Goal: Check status

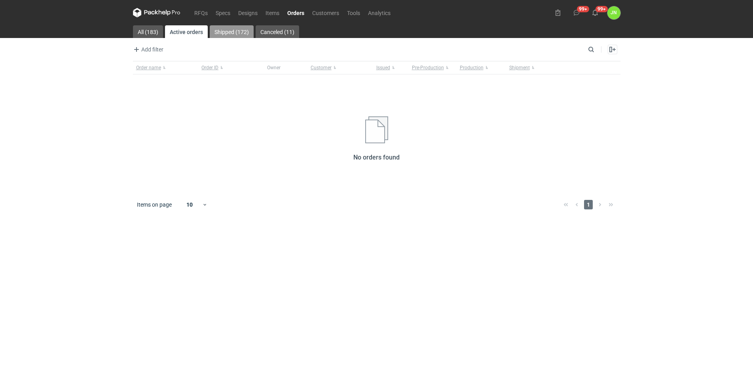
click at [234, 31] on link "Shipped (172)" at bounding box center [232, 31] width 44 height 13
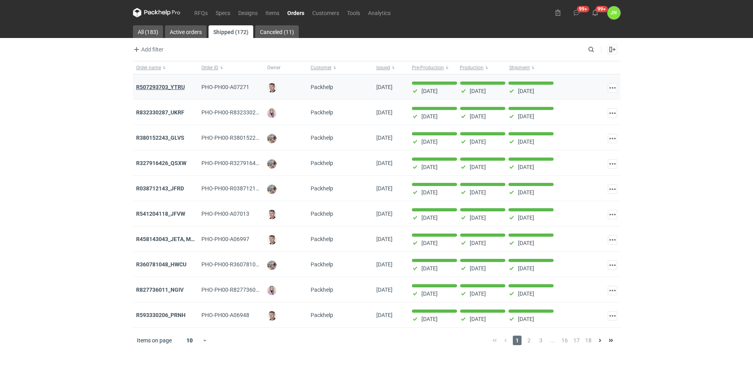
click at [162, 86] on strong "R507293703_YTRU" at bounding box center [160, 87] width 49 height 6
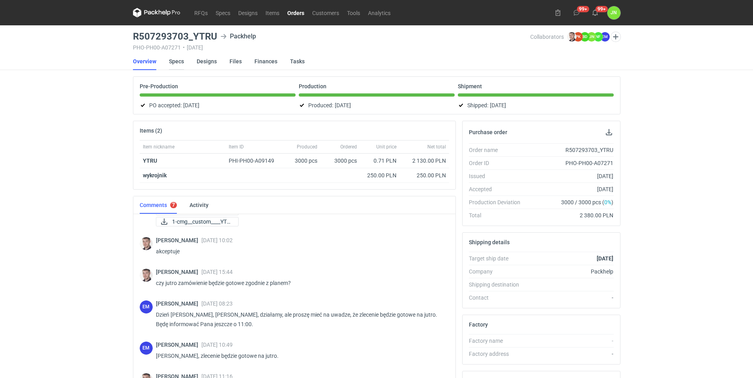
click at [171, 57] on link "Specs" at bounding box center [176, 61] width 15 height 17
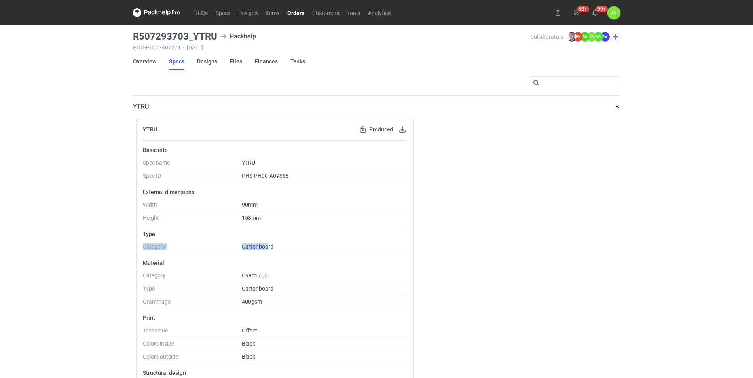
click at [348, 233] on li "Type Category Cartonboard" at bounding box center [275, 242] width 265 height 23
click at [279, 248] on dd "Cartonboard" at bounding box center [324, 248] width 165 height 10
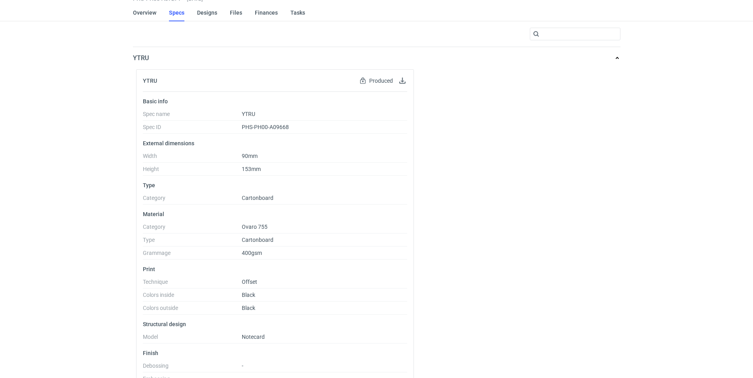
scroll to position [81, 0]
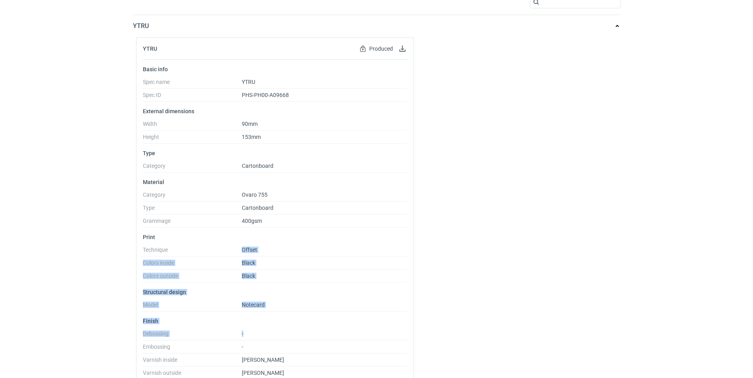
drag, startPoint x: 230, startPoint y: 264, endPoint x: 416, endPoint y: 341, distance: 200.7
click at [407, 341] on ul "Basic info Spec name YTRU Spec ID PHS-PH00-A09668 External dimensions Width 90m…" at bounding box center [275, 256] width 265 height 393
click at [290, 307] on dd "Notecard" at bounding box center [324, 306] width 165 height 10
drag, startPoint x: 290, startPoint y: 307, endPoint x: 237, endPoint y: 305, distance: 52.6
click at [237, 305] on dl "Model Notecard" at bounding box center [275, 306] width 265 height 10
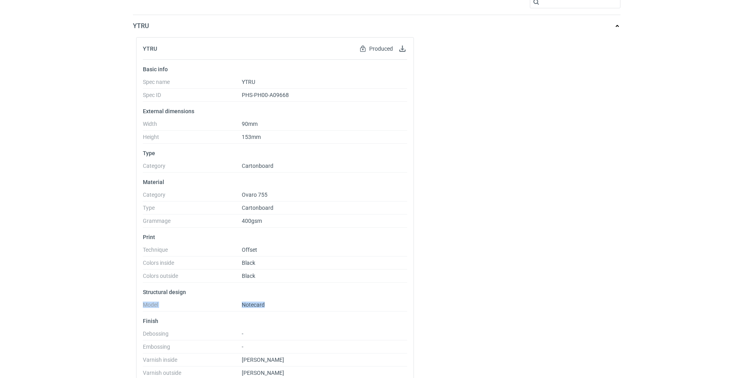
click at [237, 305] on dt "Model" at bounding box center [192, 306] width 99 height 10
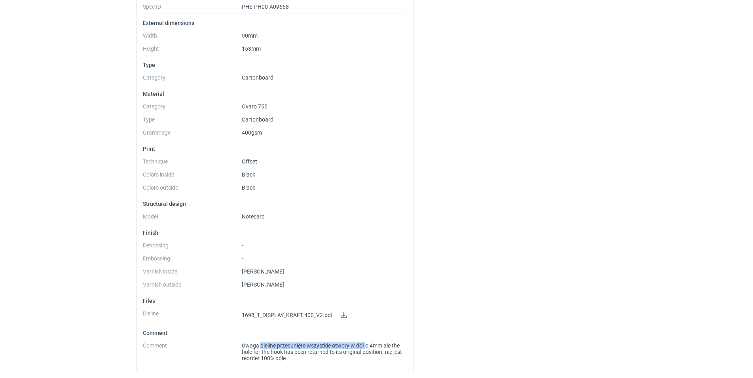
drag, startPoint x: 259, startPoint y: 341, endPoint x: 366, endPoint y: 348, distance: 106.6
click at [366, 348] on li "Comment Comment Uwaga dieline przesunięte wszystkie otwory w dół o 4mm ale the …" at bounding box center [275, 346] width 265 height 35
click at [366, 348] on span "Uwaga dieline przesunięte wszystkie otwory w dół o 4mm ale the hole for the hoo…" at bounding box center [324, 351] width 165 height 19
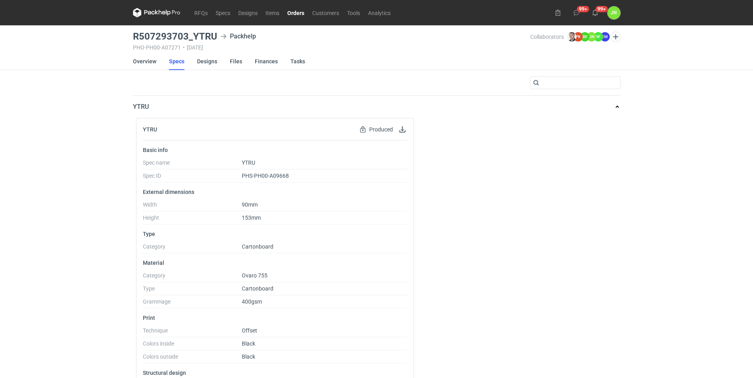
scroll to position [161, 0]
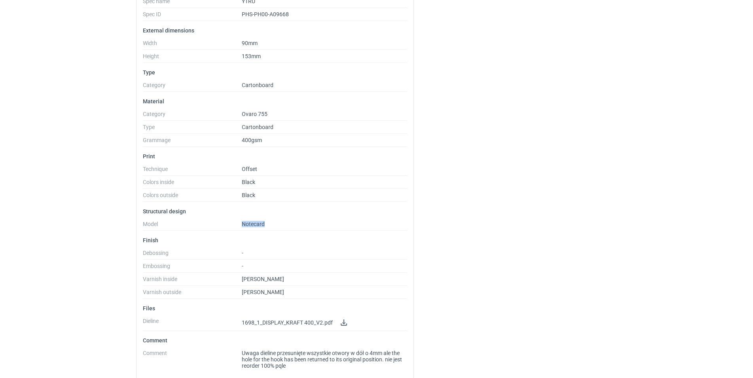
drag, startPoint x: 278, startPoint y: 227, endPoint x: 227, endPoint y: 219, distance: 51.6
click at [227, 219] on li "Structural design Model Notecard" at bounding box center [275, 219] width 265 height 23
click at [231, 223] on dt "Model" at bounding box center [192, 226] width 99 height 10
drag, startPoint x: 231, startPoint y: 223, endPoint x: 288, endPoint y: 223, distance: 56.6
click at [288, 223] on dl "Model Notecard" at bounding box center [275, 226] width 265 height 10
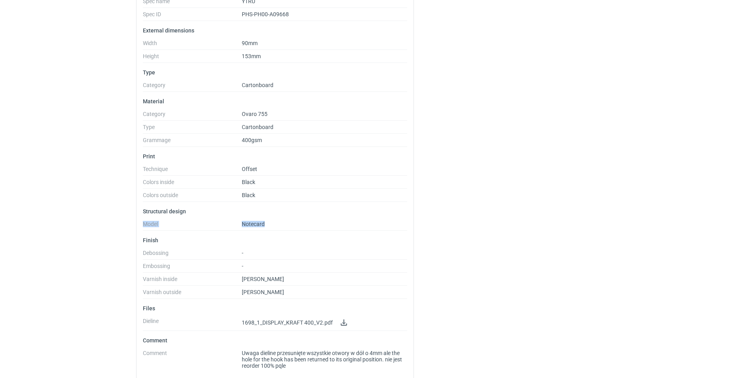
click at [280, 224] on dd "Notecard" at bounding box center [324, 226] width 165 height 10
drag, startPoint x: 280, startPoint y: 224, endPoint x: 244, endPoint y: 220, distance: 36.6
click at [244, 220] on li "Structural design Model Notecard" at bounding box center [275, 219] width 265 height 23
click at [244, 227] on span "Notecard" at bounding box center [253, 224] width 23 height 6
drag, startPoint x: 240, startPoint y: 224, endPoint x: 267, endPoint y: 225, distance: 26.9
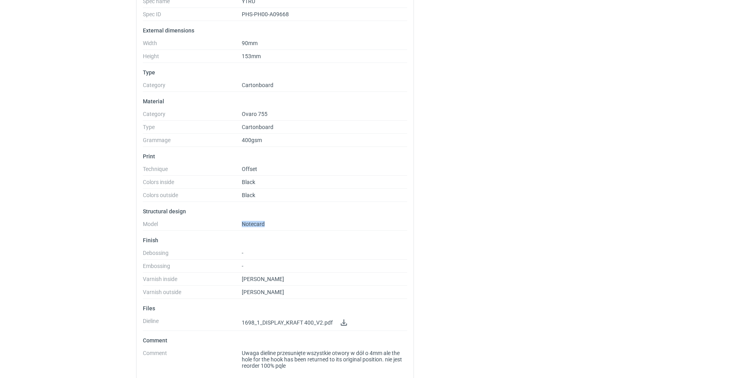
click at [267, 225] on dl "Model Notecard" at bounding box center [275, 226] width 265 height 10
click at [267, 223] on dd "Notecard" at bounding box center [324, 226] width 165 height 10
drag, startPoint x: 267, startPoint y: 223, endPoint x: 249, endPoint y: 223, distance: 17.8
click at [249, 223] on dd "Notecard" at bounding box center [324, 226] width 165 height 10
click at [243, 222] on span "Notecard" at bounding box center [253, 224] width 23 height 6
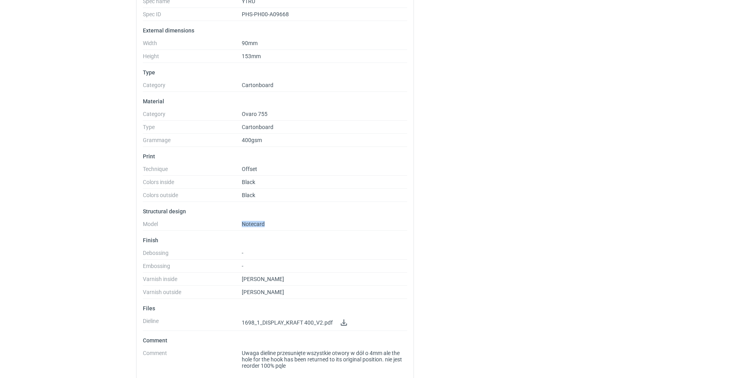
drag, startPoint x: 243, startPoint y: 222, endPoint x: 299, endPoint y: 222, distance: 55.8
click at [299, 222] on dd "Notecard" at bounding box center [324, 226] width 165 height 10
click at [281, 228] on dd "Notecard" at bounding box center [324, 226] width 165 height 10
drag, startPoint x: 281, startPoint y: 228, endPoint x: 176, endPoint y: 223, distance: 105.3
click at [176, 223] on dl "Model Notecard" at bounding box center [275, 226] width 265 height 10
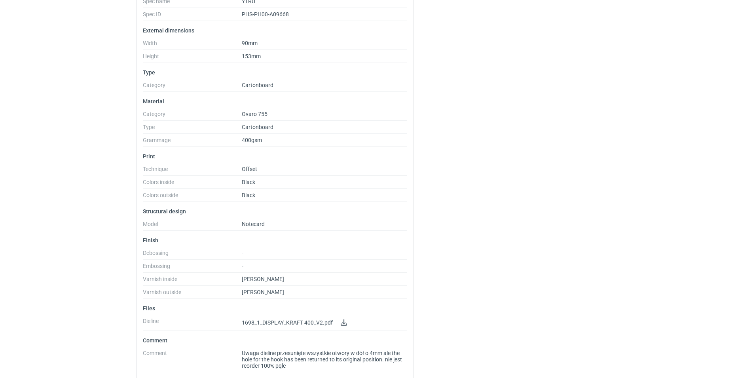
click at [227, 219] on li "Structural design Model Notecard" at bounding box center [275, 219] width 265 height 23
drag, startPoint x: 234, startPoint y: 220, endPoint x: 354, endPoint y: 228, distance: 120.1
click at [354, 228] on li "Structural design Model Notecard" at bounding box center [275, 219] width 265 height 23
click at [281, 220] on li "Structural design Model Notecard" at bounding box center [275, 219] width 265 height 23
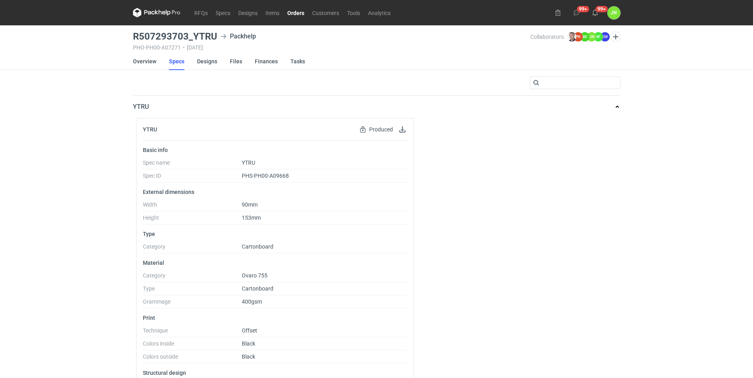
scroll to position [169, 0]
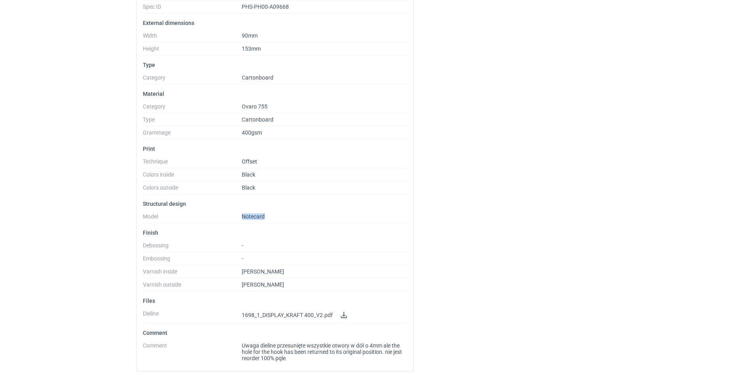
drag, startPoint x: 281, startPoint y: 220, endPoint x: 180, endPoint y: 222, distance: 101.3
click at [180, 222] on dl "Model Notecard" at bounding box center [275, 218] width 265 height 10
click at [265, 212] on li "Structural design Model Notecard" at bounding box center [275, 212] width 265 height 23
drag, startPoint x: 269, startPoint y: 216, endPoint x: 228, endPoint y: 210, distance: 41.5
click at [228, 210] on li "Structural design Model Notecard" at bounding box center [275, 212] width 265 height 23
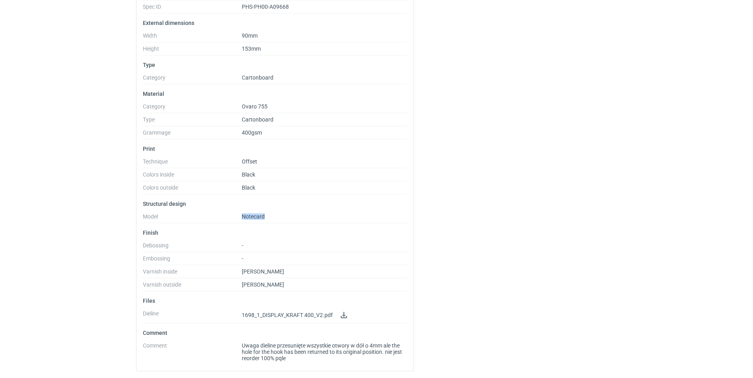
click at [267, 214] on dd "Notecard" at bounding box center [324, 218] width 165 height 10
drag, startPoint x: 267, startPoint y: 214, endPoint x: 248, endPoint y: 216, distance: 19.1
click at [248, 216] on dd "Notecard" at bounding box center [324, 218] width 165 height 10
click at [248, 216] on span "Notecard" at bounding box center [253, 216] width 23 height 6
drag, startPoint x: 248, startPoint y: 216, endPoint x: 341, endPoint y: 221, distance: 93.8
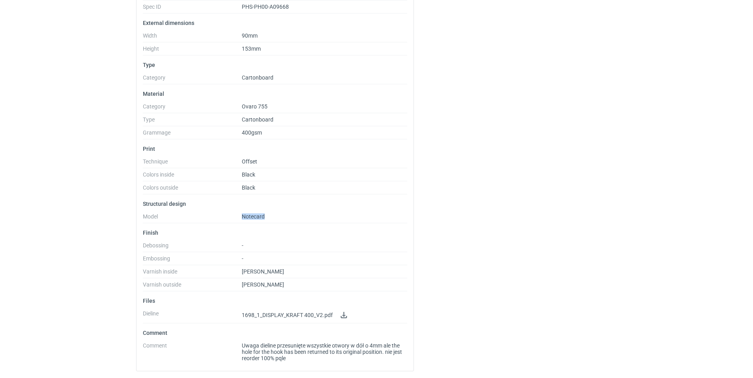
click at [341, 221] on dd "Notecard" at bounding box center [324, 218] width 165 height 10
click at [283, 206] on p "Structural design" at bounding box center [275, 204] width 265 height 6
drag, startPoint x: 273, startPoint y: 197, endPoint x: 135, endPoint y: 154, distance: 144.7
click at [143, 154] on ul "Basic info Spec name YTRU Spec ID PHS-PH00-A09668 External dimensions Width 90m…" at bounding box center [275, 168] width 265 height 393
click at [144, 153] on li "Print Technique Offset Colors inside Black Colors outside Black" at bounding box center [275, 170] width 265 height 49
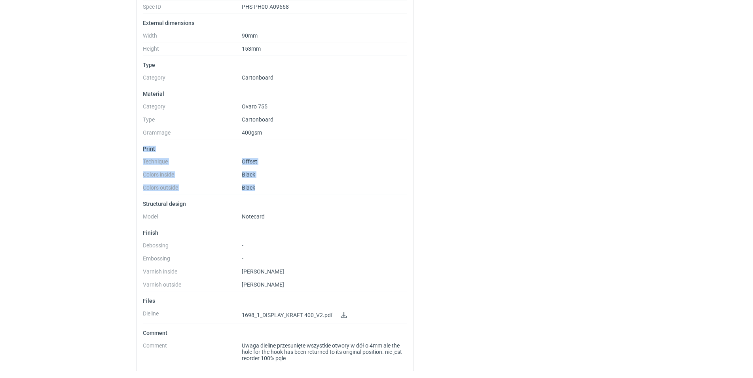
drag, startPoint x: 144, startPoint y: 153, endPoint x: 277, endPoint y: 195, distance: 139.0
click at [277, 195] on ul "Basic info Spec name YTRU Spec ID PHS-PH00-A09668 External dimensions Width 90m…" at bounding box center [275, 168] width 265 height 393
drag, startPoint x: 277, startPoint y: 195, endPoint x: 148, endPoint y: 165, distance: 132.5
click at [148, 165] on ul "Basic info Spec name YTRU Spec ID PHS-PH00-A09668 External dimensions Width 90m…" at bounding box center [275, 168] width 265 height 393
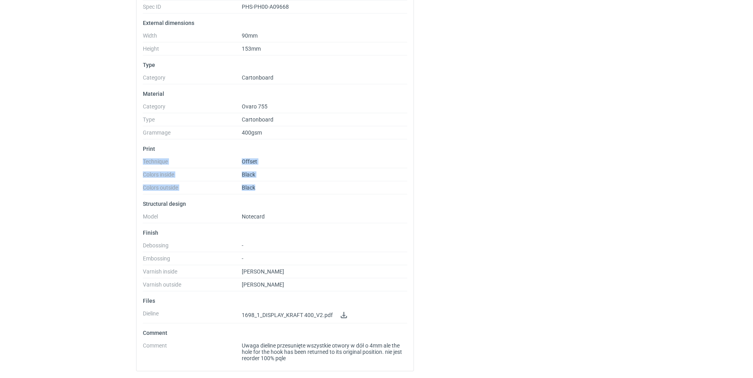
click at [148, 165] on dt "Technique" at bounding box center [192, 163] width 99 height 10
drag, startPoint x: 148, startPoint y: 165, endPoint x: 271, endPoint y: 186, distance: 124.5
click at [271, 186] on dl "Technique Offset Colors inside Black Colors outside Black" at bounding box center [275, 176] width 265 height 36
click at [271, 186] on dd "Black" at bounding box center [324, 189] width 165 height 10
drag, startPoint x: 256, startPoint y: 288, endPoint x: 133, endPoint y: 267, distance: 124.7
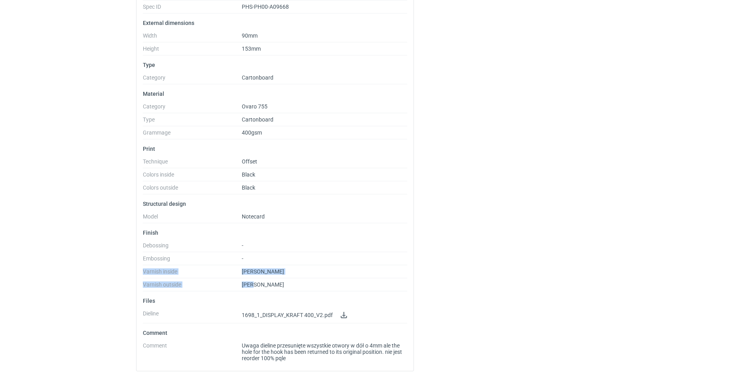
click at [143, 267] on ul "Basic info Spec name YTRU Spec ID PHS-PH00-A09668 External dimensions Width 90m…" at bounding box center [275, 168] width 265 height 393
click at [139, 272] on div "Basic info Spec name YTRU Spec ID PHS-PH00-A09668 External dimensions Width 90m…" at bounding box center [274, 171] width 277 height 399
click at [341, 313] on link at bounding box center [343, 314] width 9 height 9
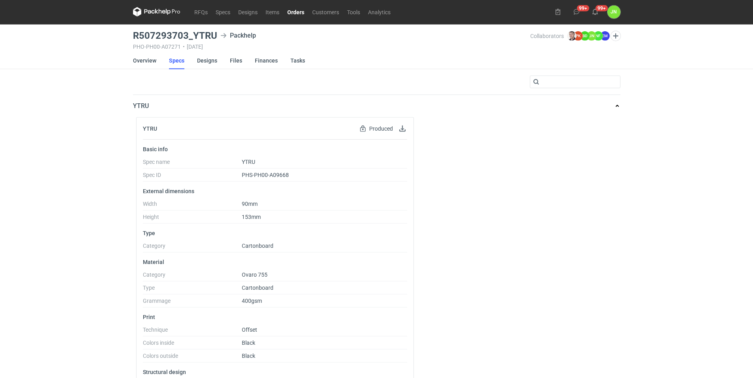
scroll to position [0, 0]
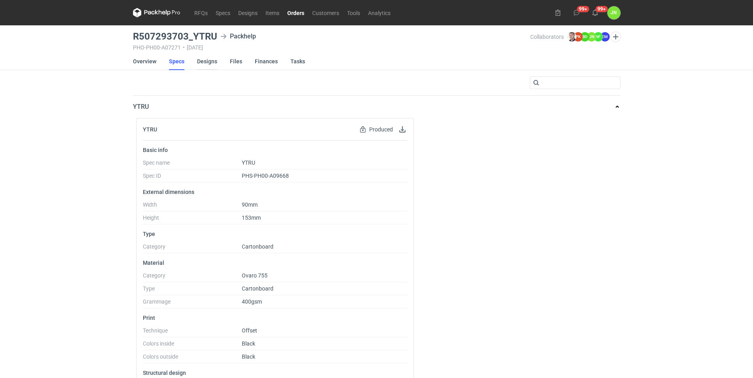
click at [212, 63] on link "Designs" at bounding box center [207, 61] width 20 height 17
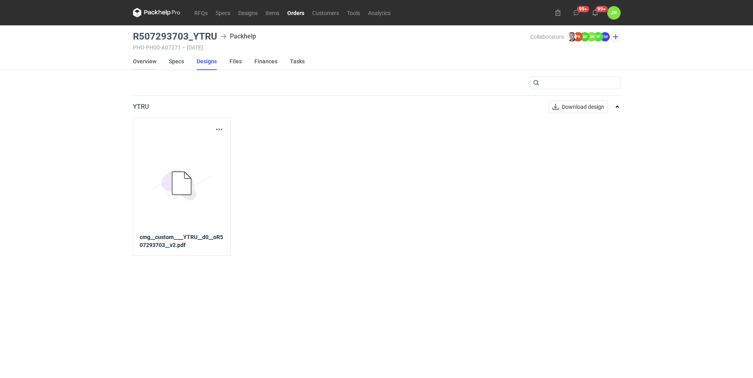
click at [149, 60] on link "Overview" at bounding box center [144, 61] width 23 height 17
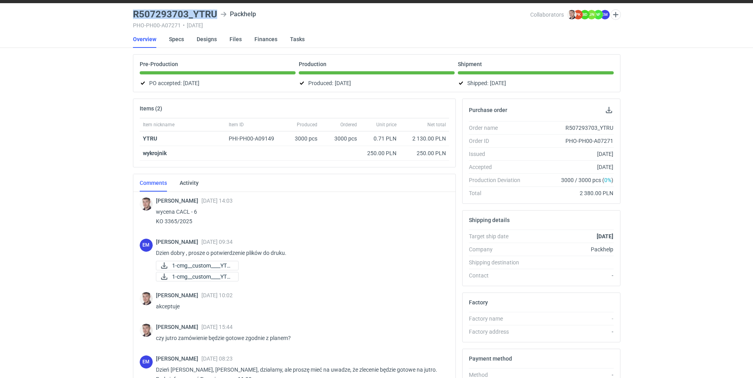
drag, startPoint x: 132, startPoint y: 13, endPoint x: 216, endPoint y: 14, distance: 83.8
click at [216, 14] on main "R507293703_YTRU Packhelp PHO-PH00-A07271 • 23/09/2025 Collaborators Maciej Siko…" at bounding box center [377, 244] width 494 height 483
copy h3 "R507293703_YTRU"
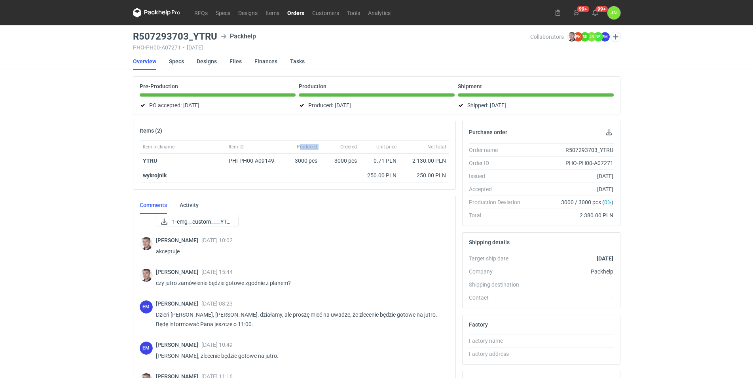
drag, startPoint x: 300, startPoint y: 149, endPoint x: 337, endPoint y: 153, distance: 36.6
click at [337, 153] on div "Item nickname Item ID Produced Ordered Unit price Net total" at bounding box center [294, 146] width 309 height 13
drag, startPoint x: 344, startPoint y: 148, endPoint x: 372, endPoint y: 140, distance: 28.7
click at [372, 140] on div "Item nickname Item ID Produced Ordered Unit price Net total" at bounding box center [294, 146] width 309 height 13
click at [359, 143] on div "Ordered" at bounding box center [340, 146] width 40 height 13
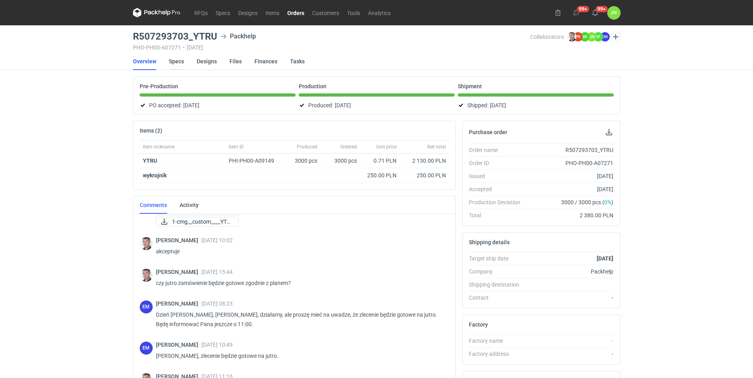
click at [180, 63] on link "Specs" at bounding box center [176, 61] width 15 height 17
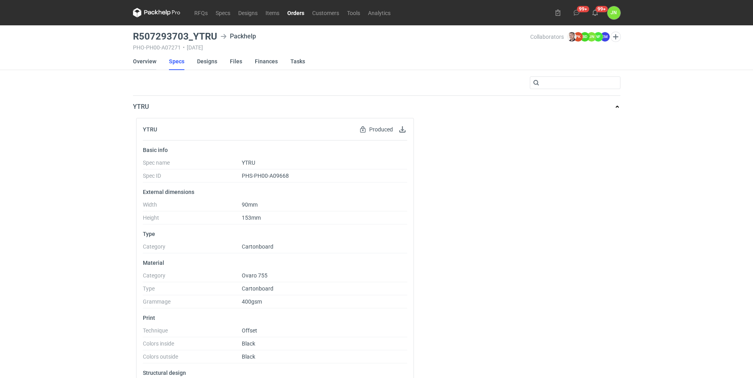
click at [140, 55] on link "Overview" at bounding box center [144, 61] width 23 height 17
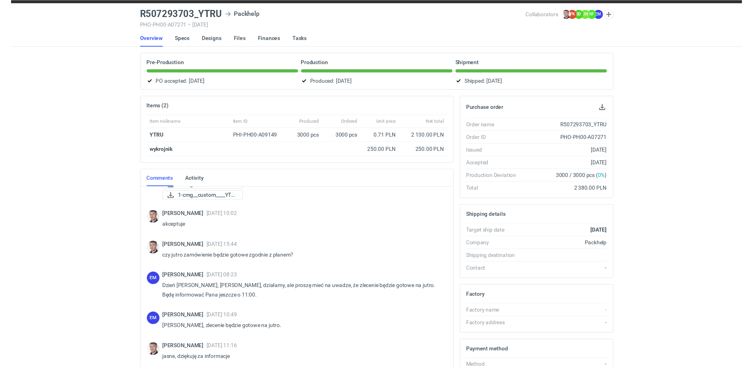
scroll to position [77, 0]
